Goal: Task Accomplishment & Management: Manage account settings

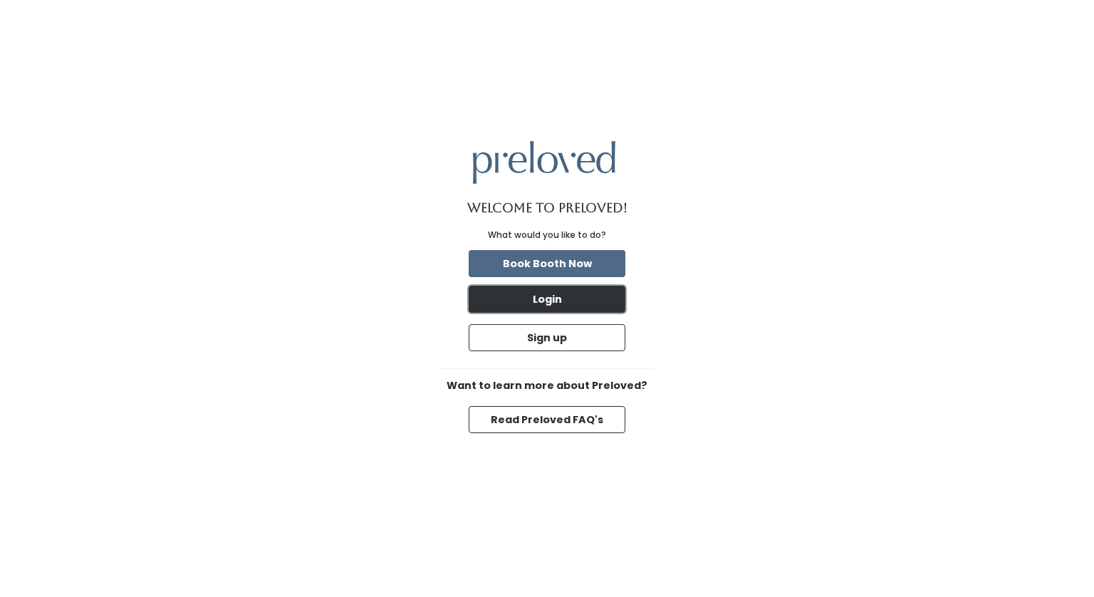
click at [551, 302] on button "Login" at bounding box center [547, 299] width 157 height 27
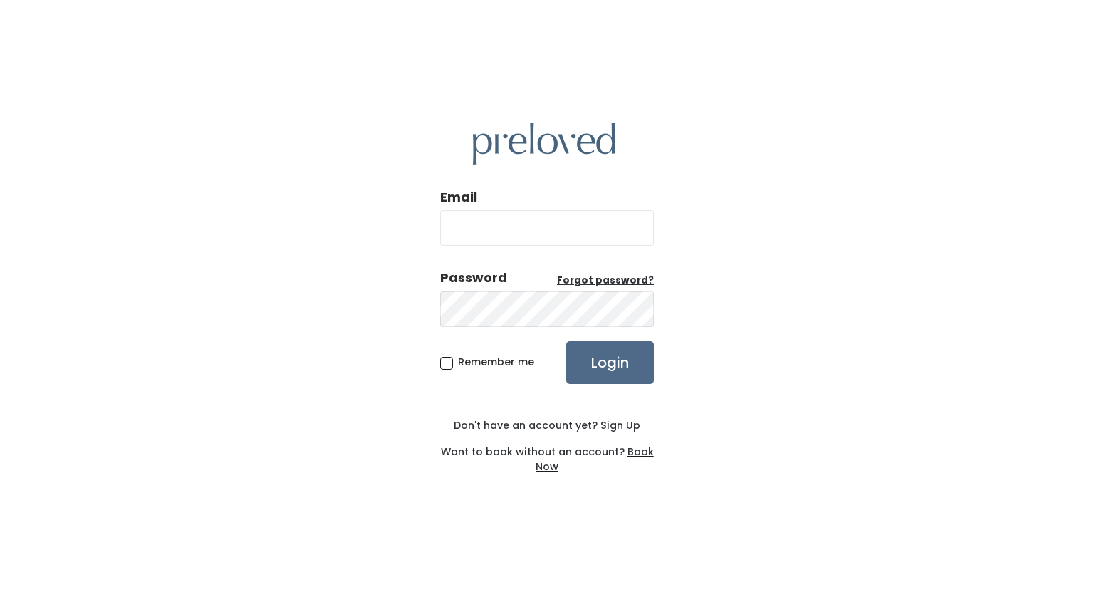
click at [519, 226] on input "Email" at bounding box center [547, 228] width 214 height 36
type input "meehan4@att.net"
click at [613, 363] on input "Login" at bounding box center [610, 362] width 88 height 43
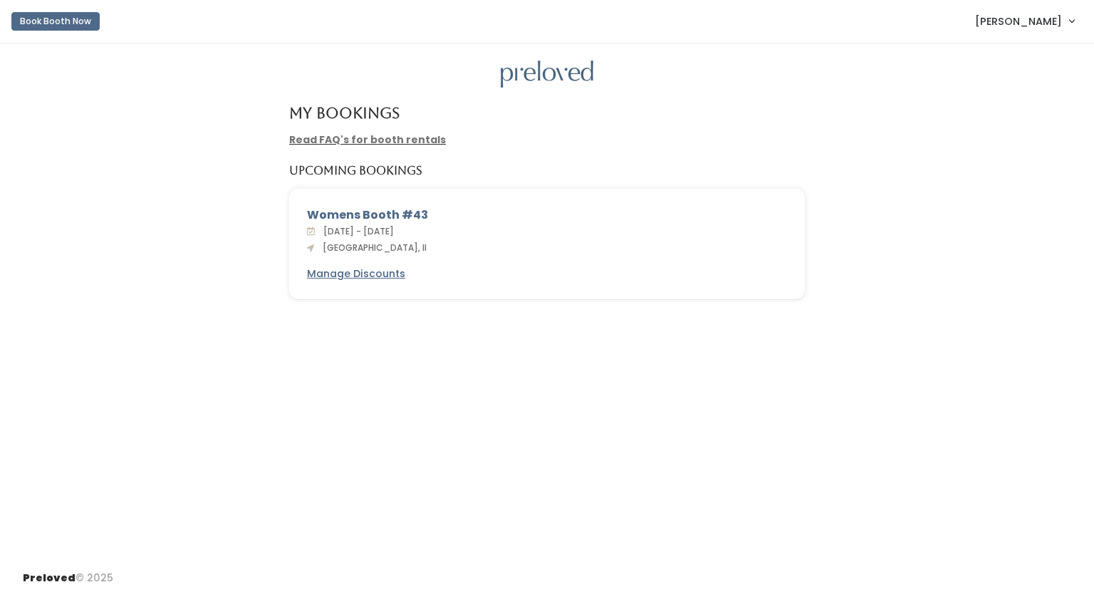
click at [1026, 16] on span "[PERSON_NAME]" at bounding box center [1018, 22] width 87 height 16
click at [1015, 79] on link "Account settings" at bounding box center [1024, 82] width 128 height 26
